Goal: Task Accomplishment & Management: Use online tool/utility

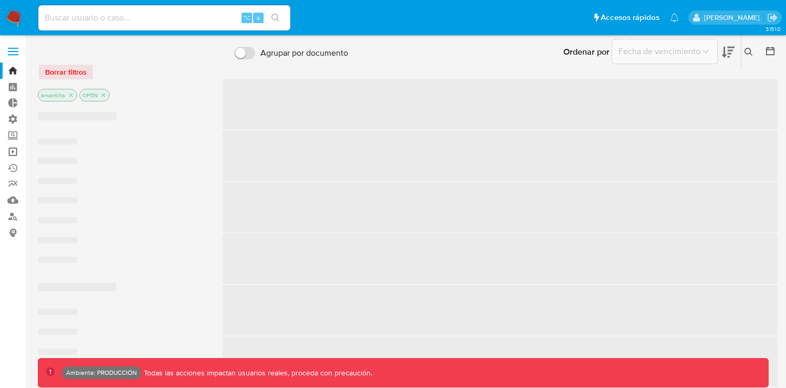
click at [15, 151] on link "Operaciones masivas" at bounding box center [62, 151] width 125 height 16
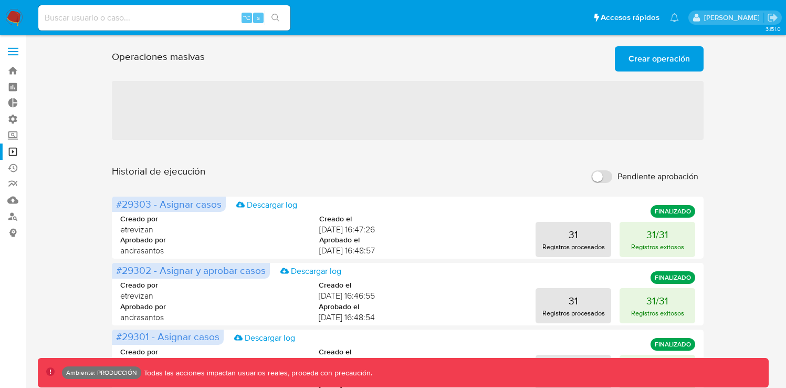
click at [660, 62] on span "Crear operación" at bounding box center [659, 58] width 61 height 23
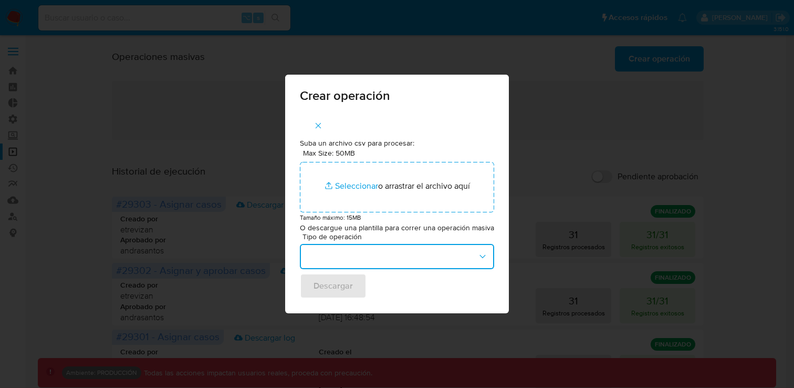
click at [385, 262] on button "button" at bounding box center [397, 256] width 194 height 25
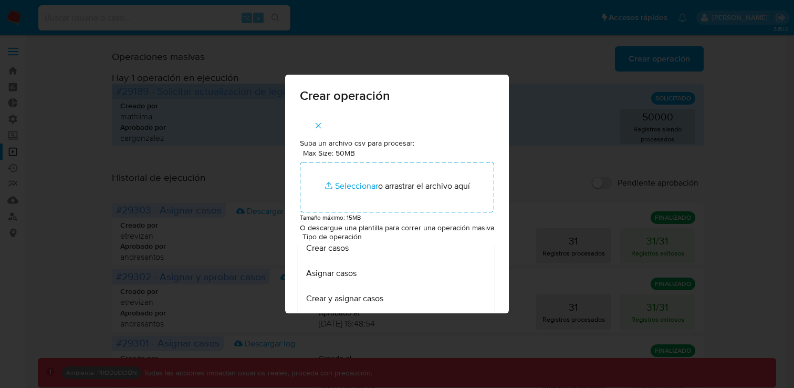
scroll to position [9, 0]
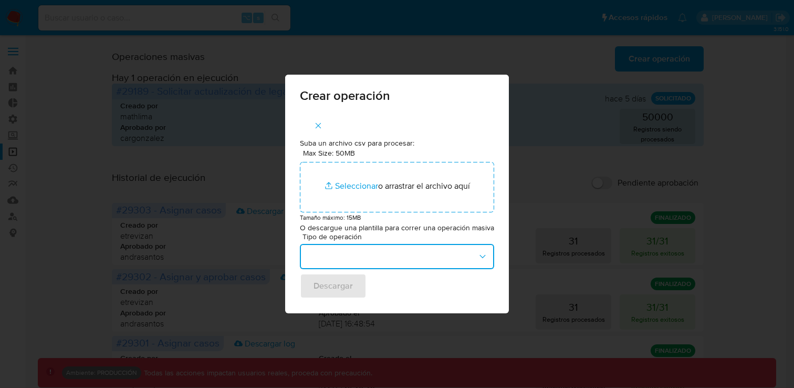
click at [464, 260] on button "button" at bounding box center [397, 256] width 194 height 25
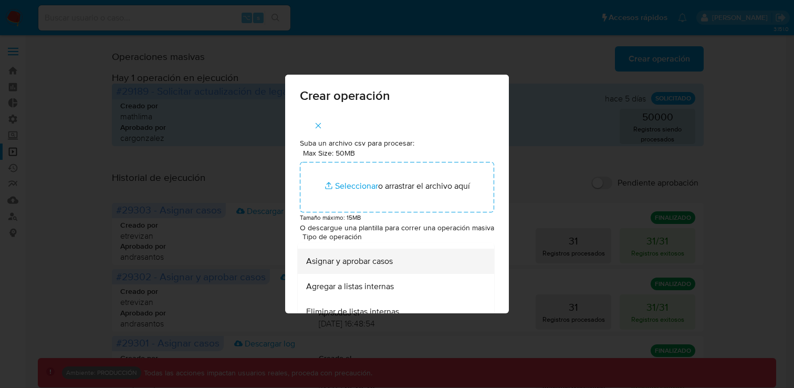
scroll to position [121, 0]
click at [413, 285] on div "Agregar a listas internas" at bounding box center [392, 285] width 173 height 25
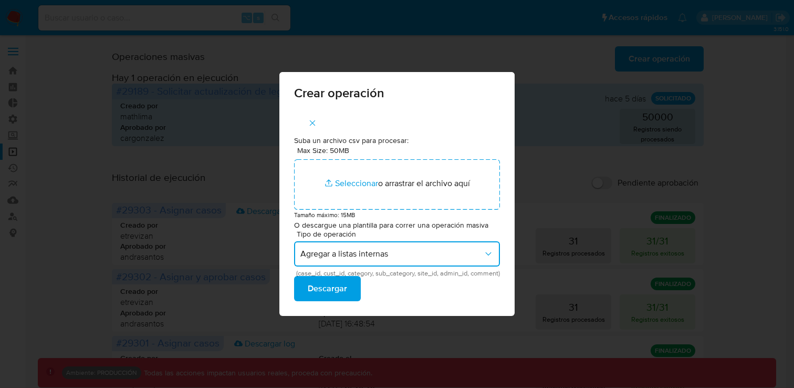
click at [415, 255] on span "Agregar a listas internas" at bounding box center [391, 253] width 183 height 11
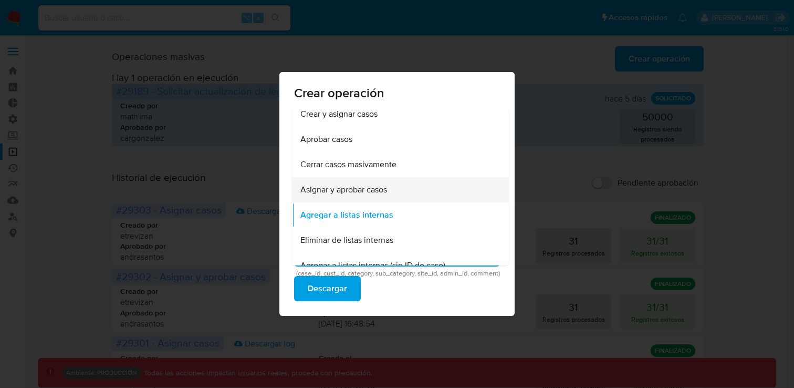
scroll to position [72, 0]
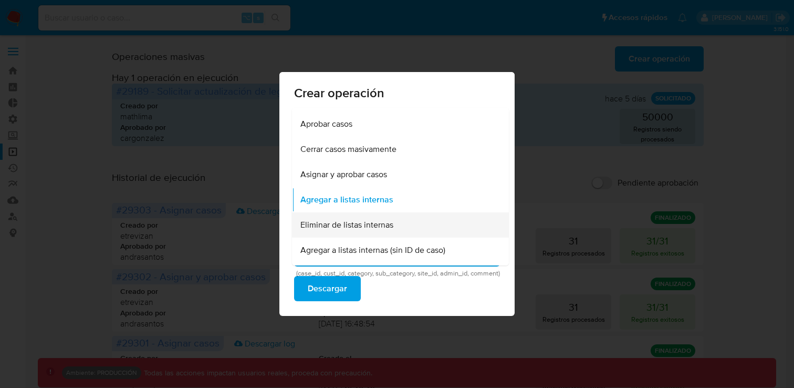
click at [397, 230] on div "Eliminar de listas internas" at bounding box center [397, 224] width 194 height 25
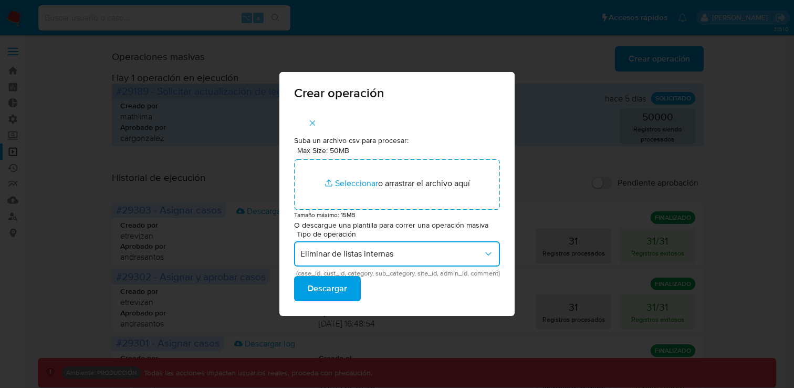
click at [413, 259] on span "Eliminar de listas internas" at bounding box center [391, 253] width 183 height 11
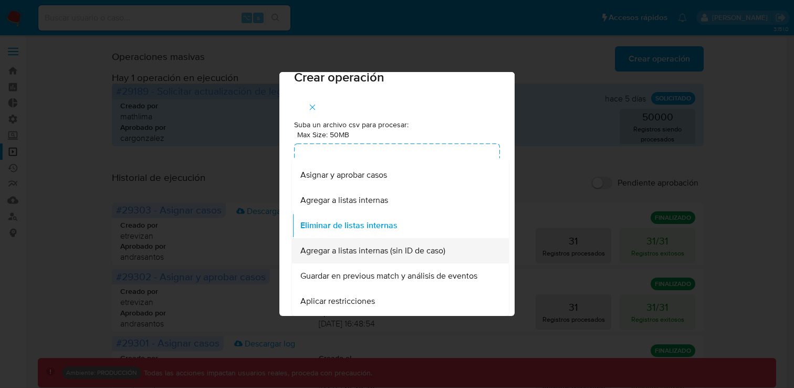
scroll to position [122, 0]
click at [418, 252] on span "Agregar a listas internas (sin ID de caso)" at bounding box center [372, 250] width 145 height 11
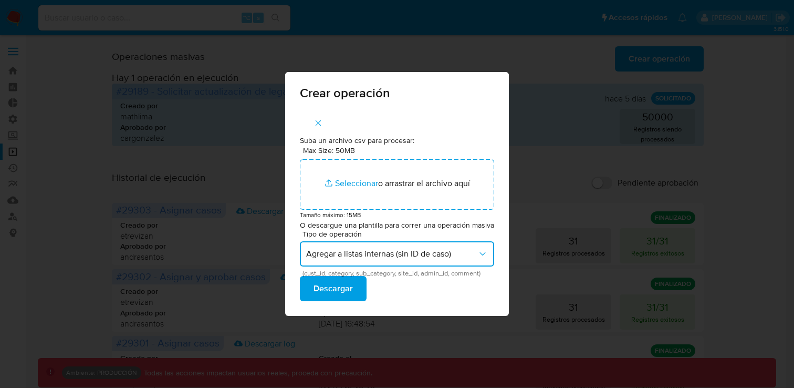
click at [418, 258] on span "Agregar a listas internas (sin ID de caso)" at bounding box center [391, 253] width 171 height 11
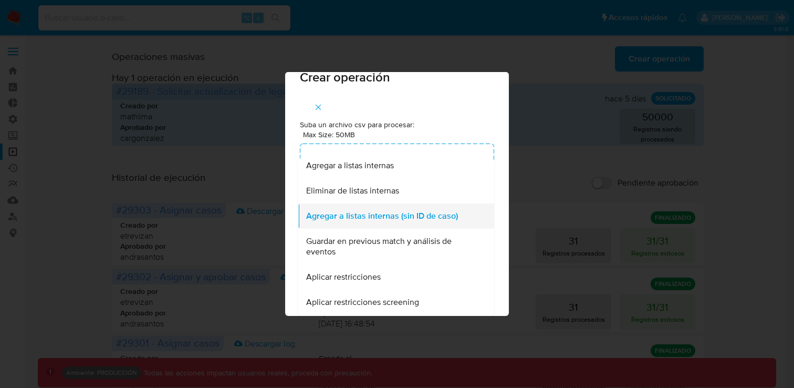
scroll to position [172, 0]
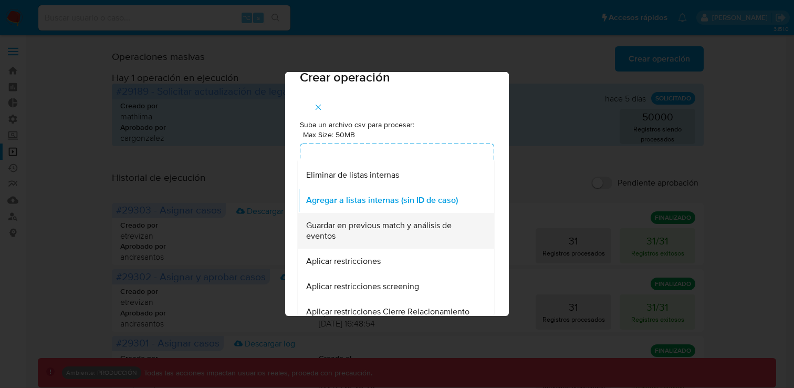
click at [425, 243] on div "Guardar en previous match y análisis de eventos" at bounding box center [392, 231] width 173 height 36
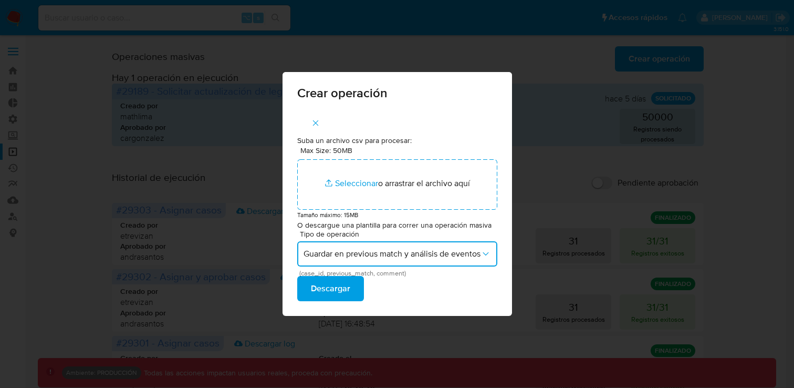
click at [425, 258] on span "Guardar en previous match y análisis de eventos" at bounding box center [392, 253] width 177 height 11
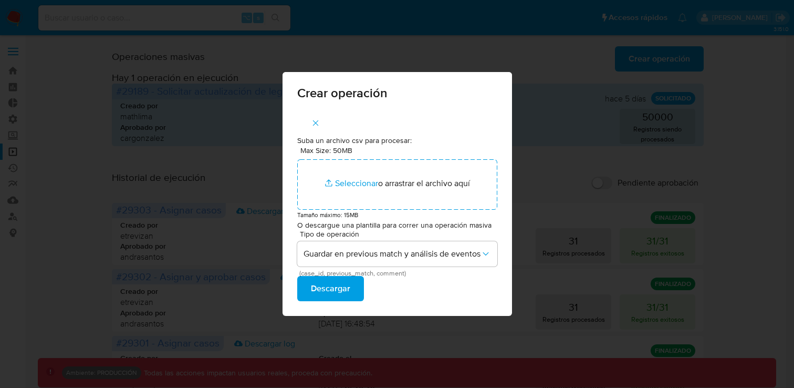
click at [443, 121] on div "Suba un archivo csv para procesar: Max Size: 50MB Seleccionar archivos Seleccio…" at bounding box center [398, 213] width 230 height 206
click at [317, 121] on icon "button" at bounding box center [315, 122] width 9 height 9
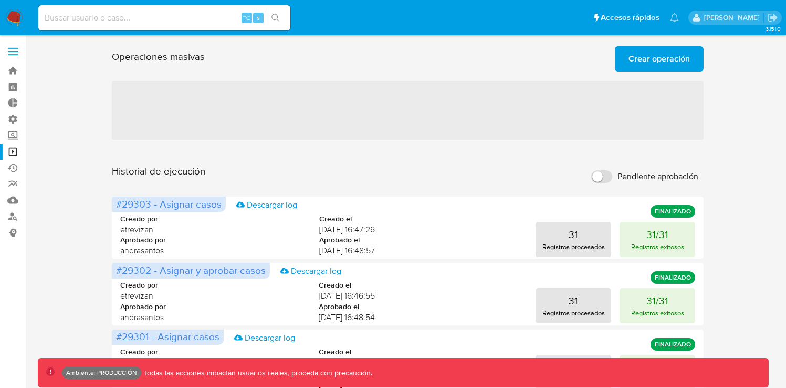
click at [641, 57] on span "Crear operación" at bounding box center [659, 58] width 61 height 23
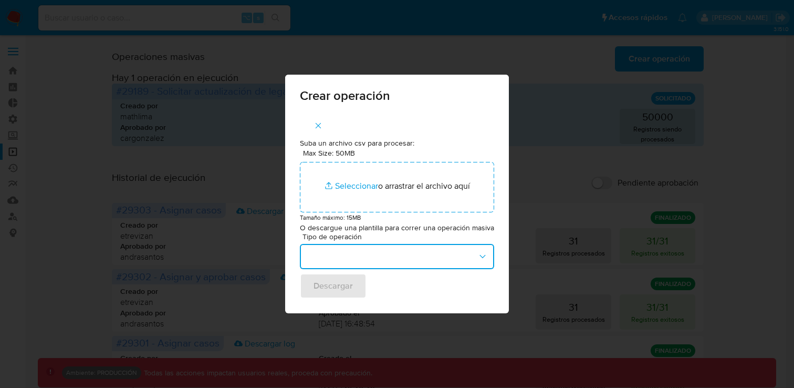
click at [419, 249] on button "button" at bounding box center [397, 256] width 194 height 25
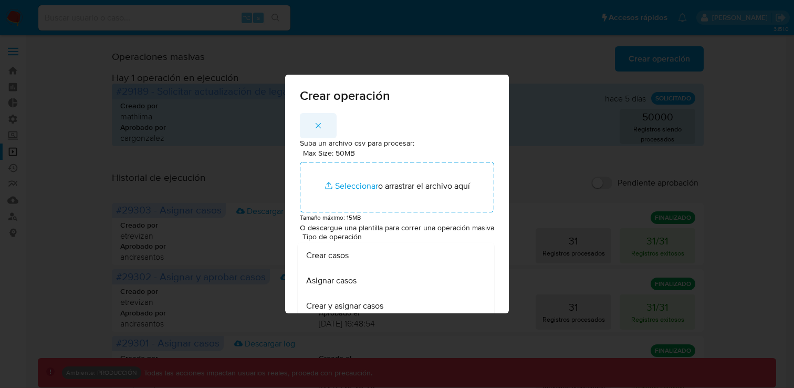
click at [317, 122] on icon "button" at bounding box center [318, 125] width 9 height 9
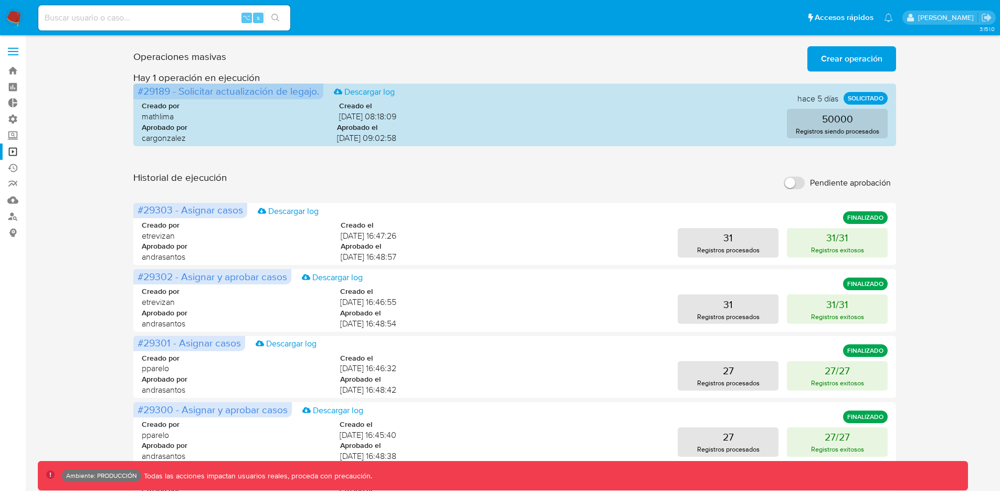
click at [794, 57] on span "Crear operación" at bounding box center [851, 58] width 61 height 23
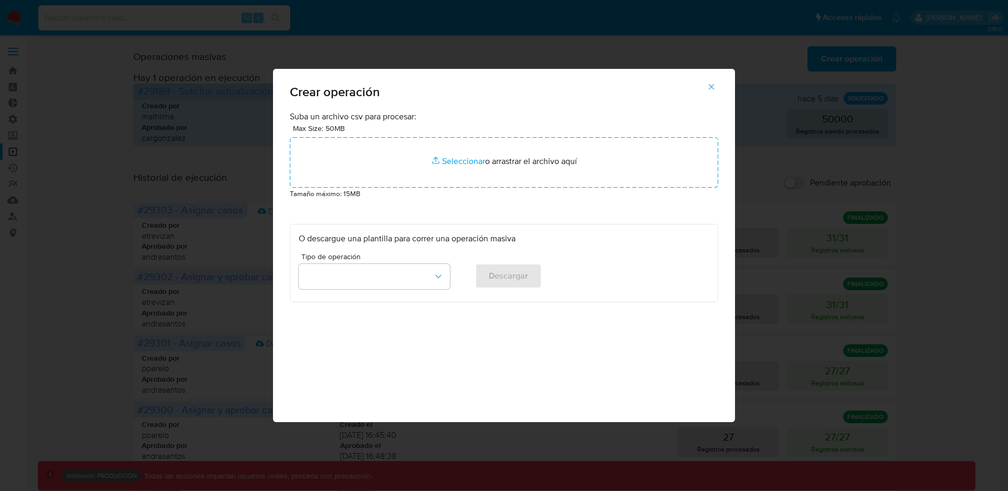
click at [710, 87] on icon "button" at bounding box center [711, 86] width 9 height 9
